Goal: Information Seeking & Learning: Find specific page/section

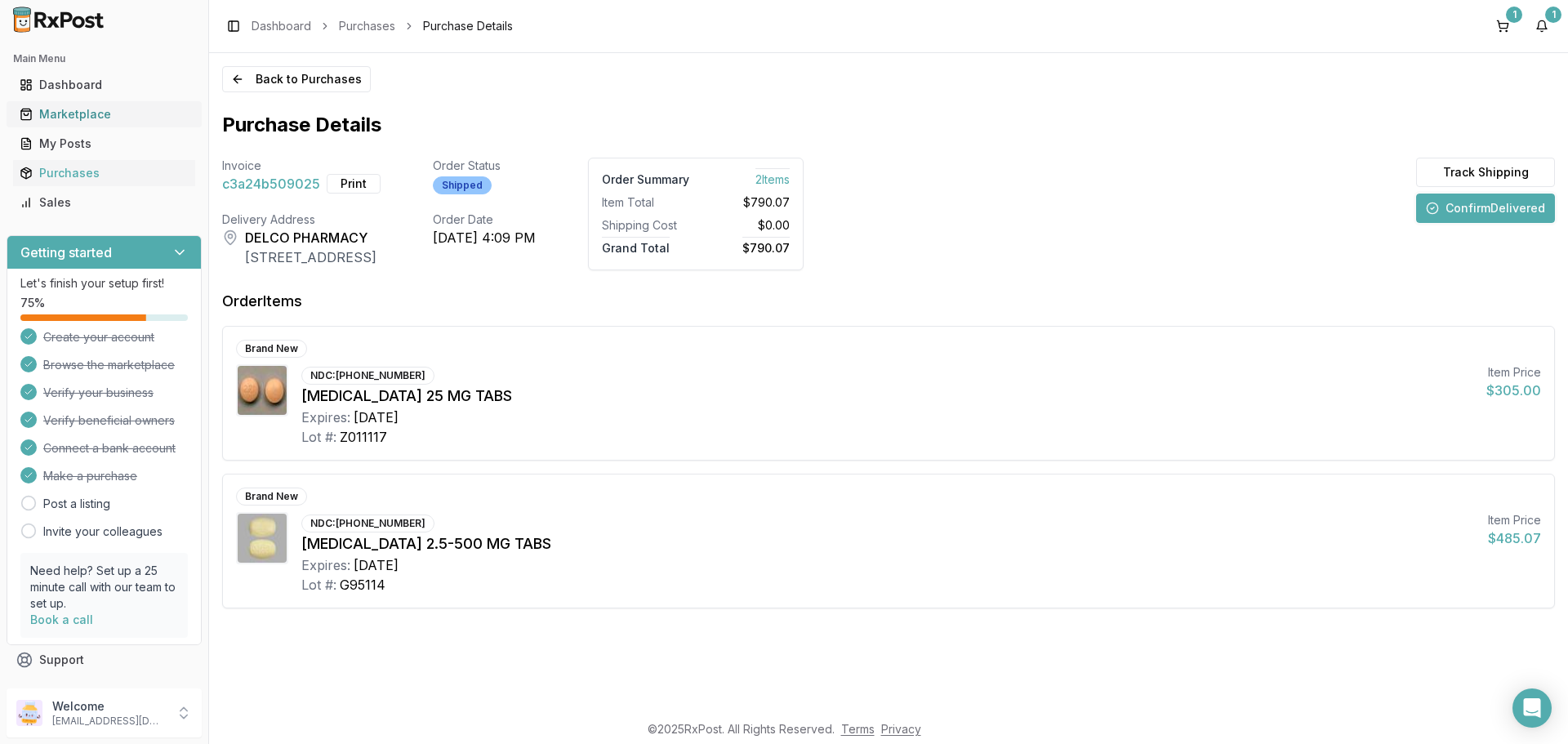
click at [86, 118] on div "Marketplace" at bounding box center [104, 114] width 169 height 16
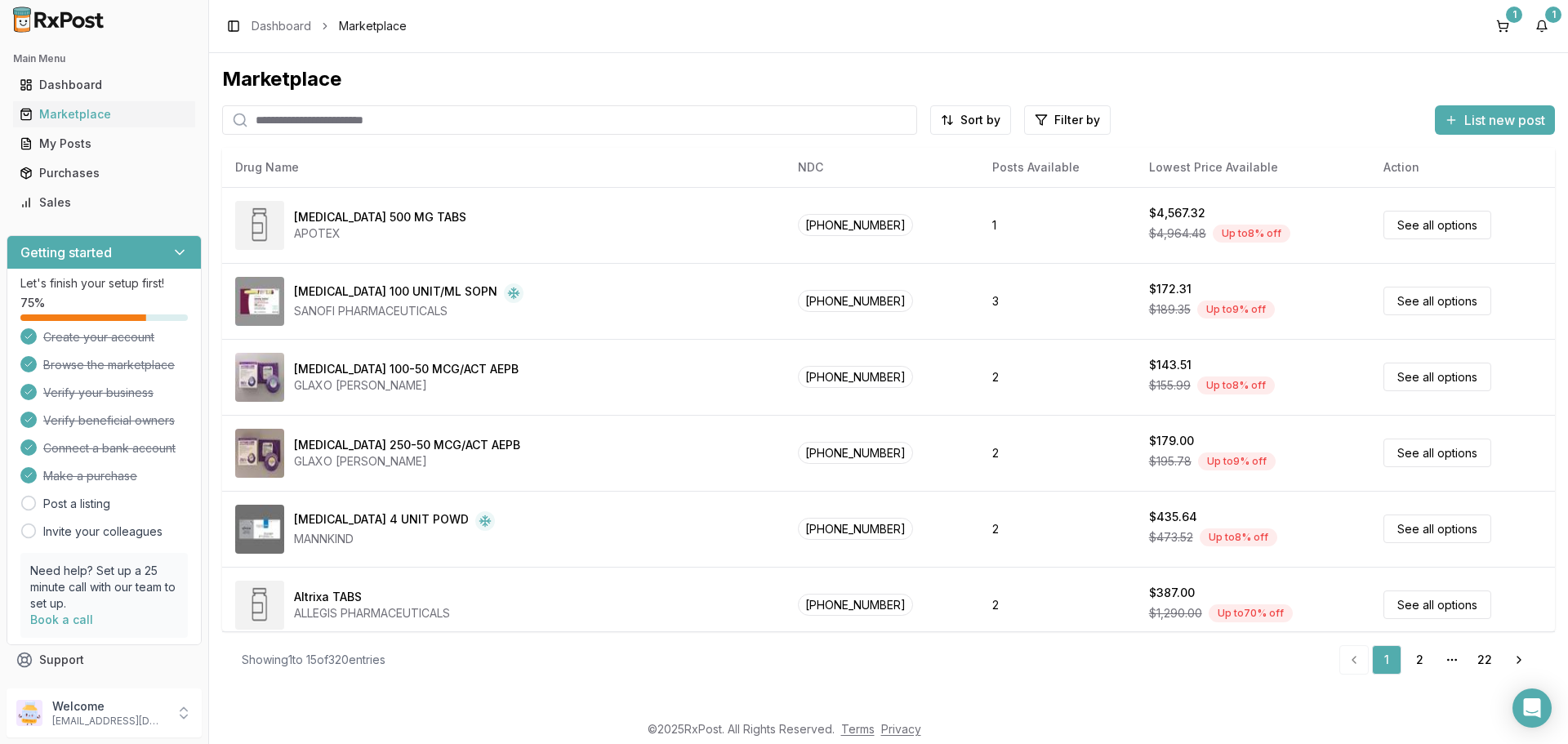
click at [399, 118] on input "search" at bounding box center [570, 120] width 695 height 30
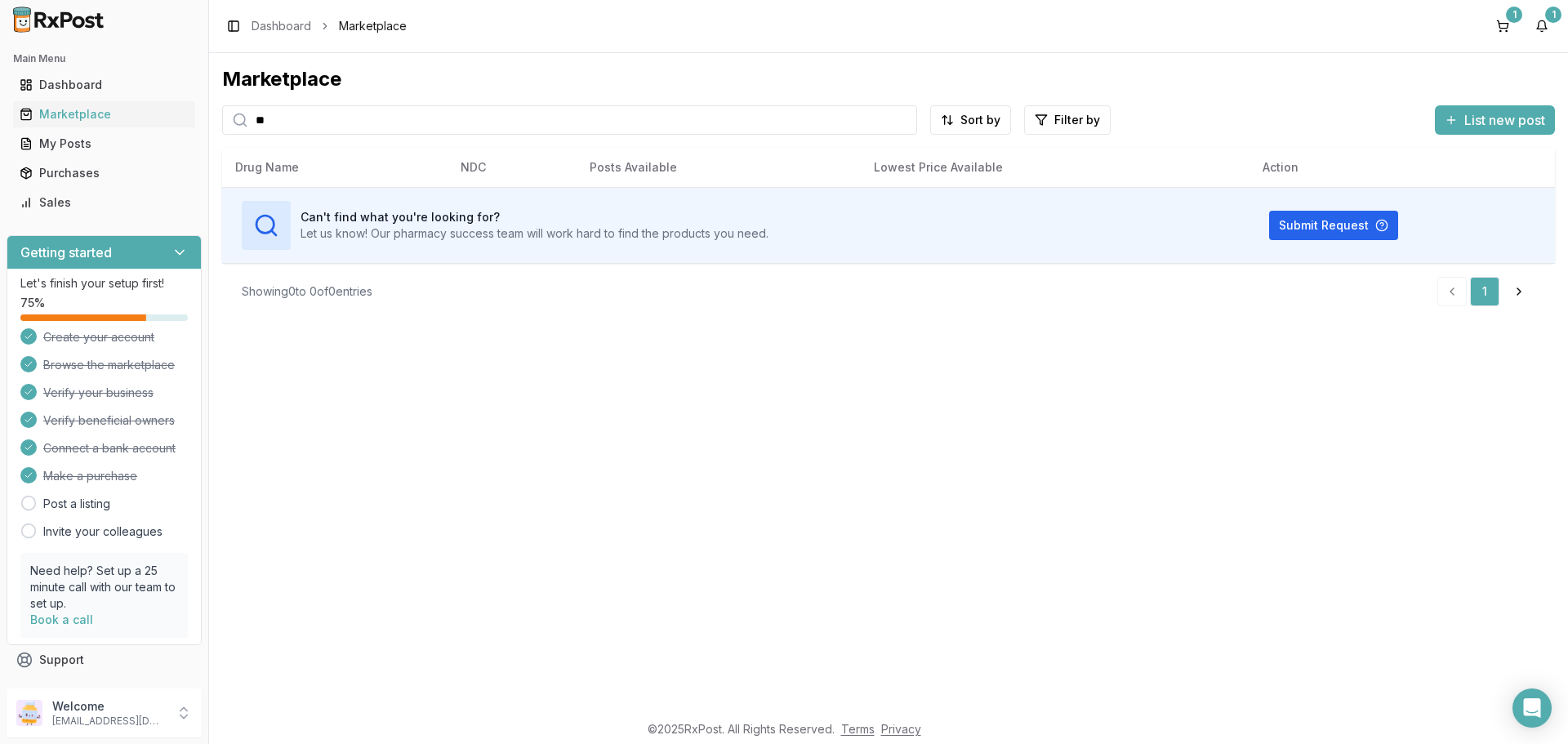
type input "*"
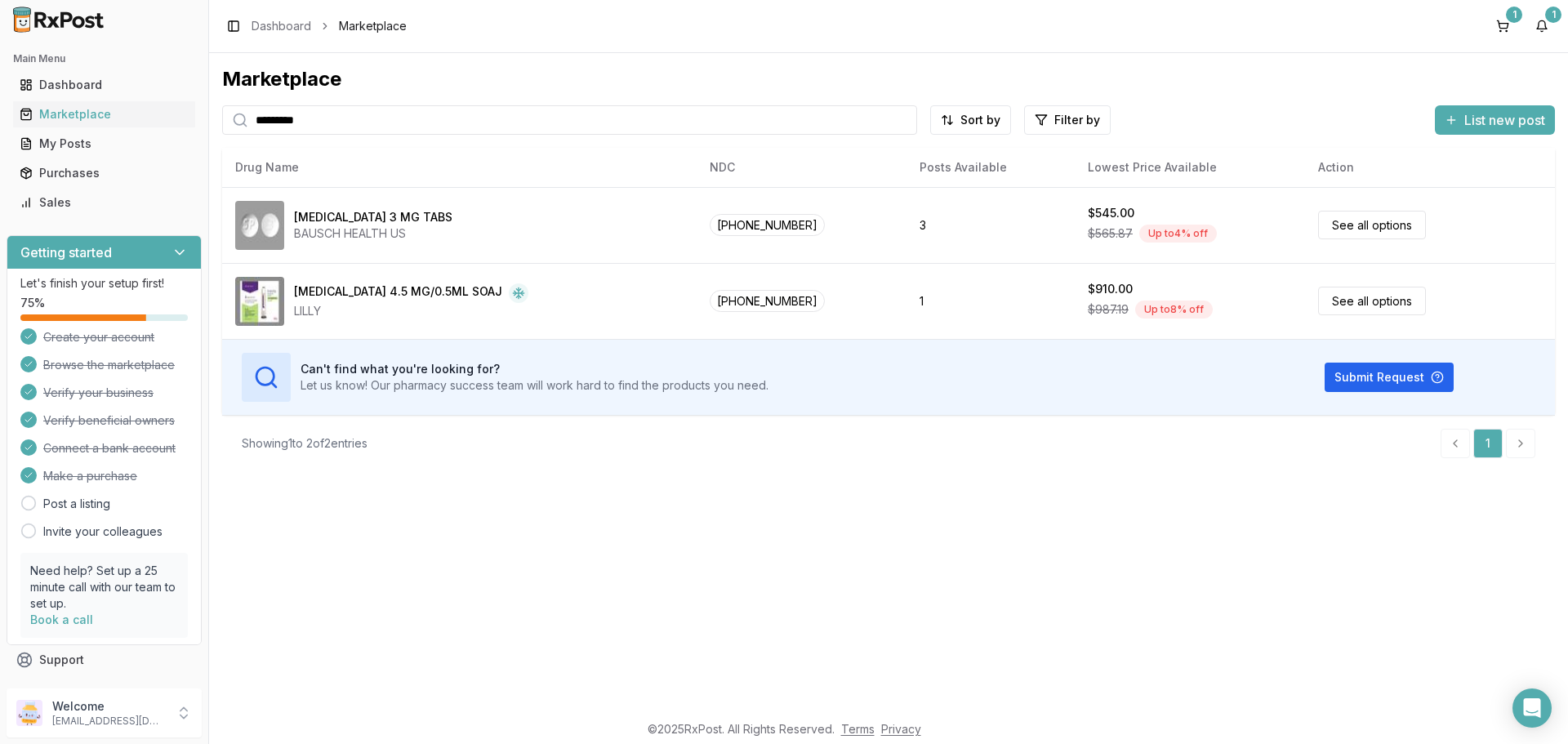
drag, startPoint x: 341, startPoint y: 126, endPoint x: 69, endPoint y: 129, distance: 272.0
click at [69, 129] on div "Main Menu Dashboard Marketplace My Posts Purchases Sales Getting started Let's …" at bounding box center [784, 372] width 1568 height 744
type input "*****"
